Goal: Find specific page/section: Find specific page/section

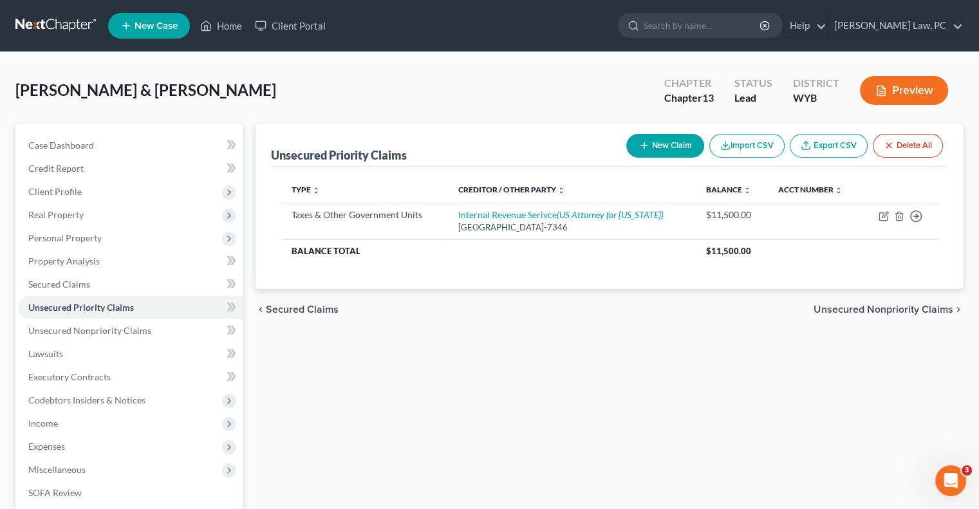
click at [48, 21] on link at bounding box center [56, 25] width 82 height 23
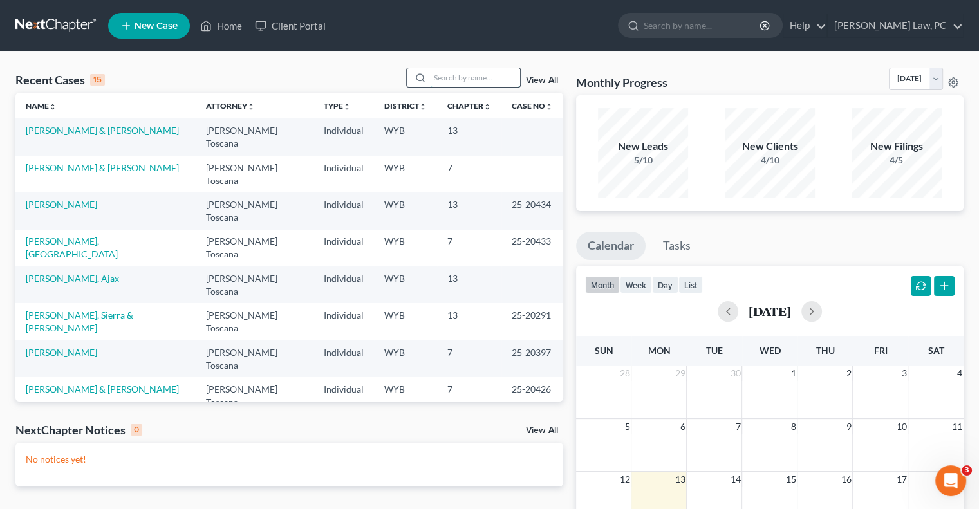
click at [476, 82] on input "search" at bounding box center [475, 77] width 90 height 19
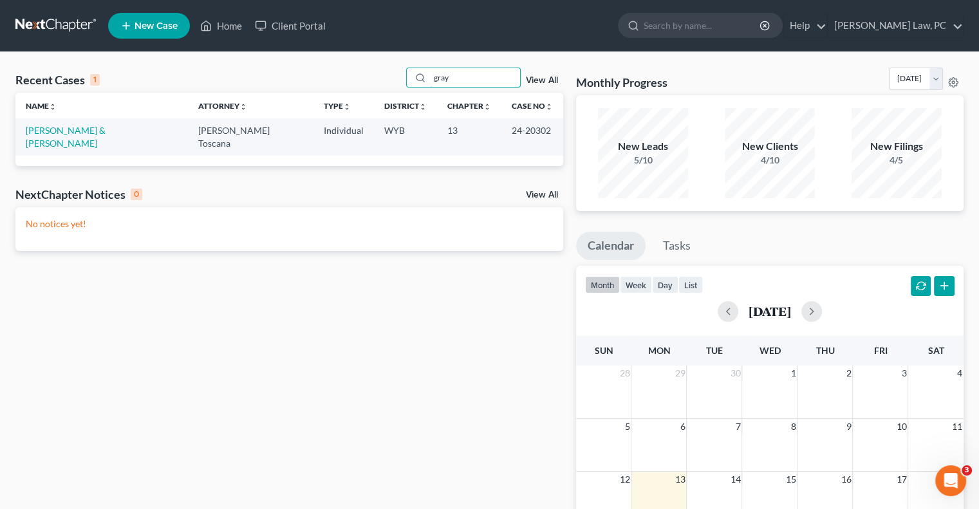
type input "gray"
